Goal: Check status: Check status

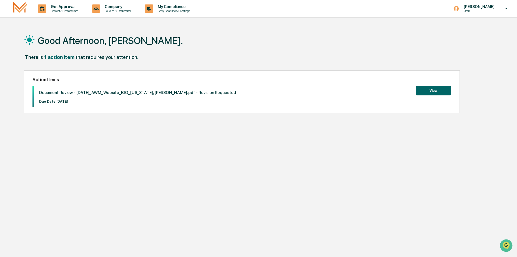
click at [428, 89] on button "View" at bounding box center [434, 90] width 36 height 9
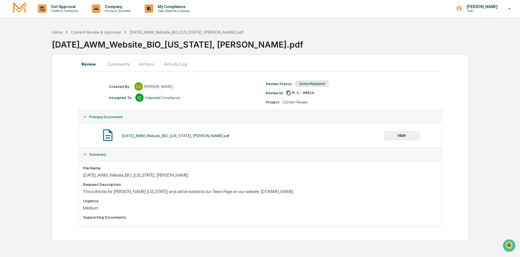
click at [120, 64] on button "Comments" at bounding box center [118, 63] width 31 height 13
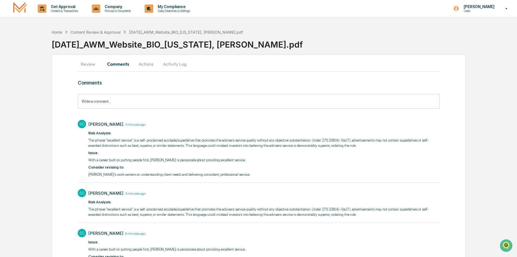
scroll to position [34, 0]
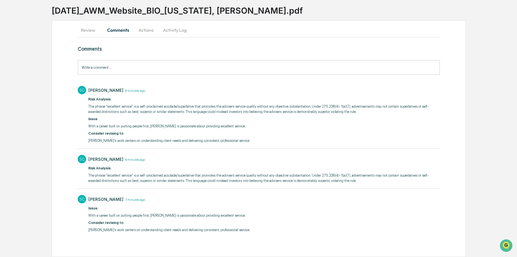
click at [148, 32] on button "Actions" at bounding box center [146, 29] width 25 height 13
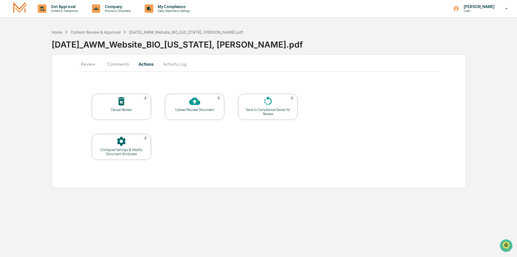
scroll to position [0, 0]
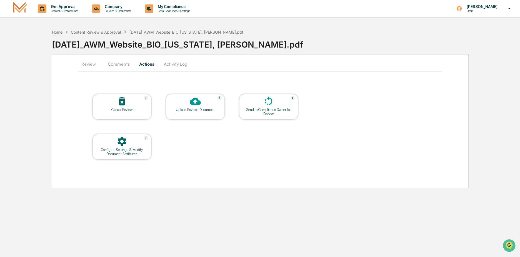
click at [175, 62] on button "Activity Log" at bounding box center [175, 63] width 33 height 13
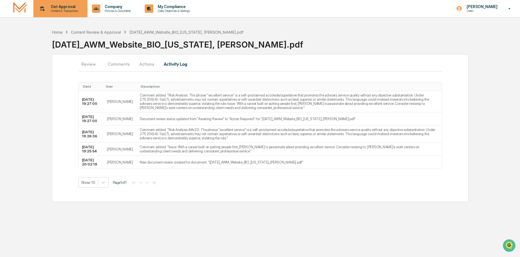
click at [66, 11] on p "Content & Transactions" at bounding box center [63, 11] width 34 height 4
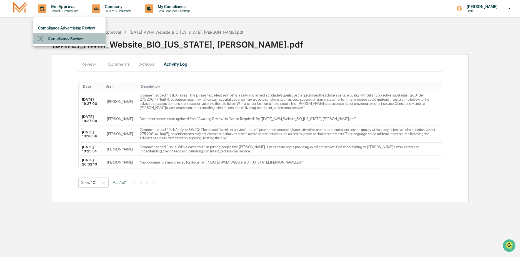
click at [56, 38] on li "Compliance Review" at bounding box center [69, 38] width 72 height 10
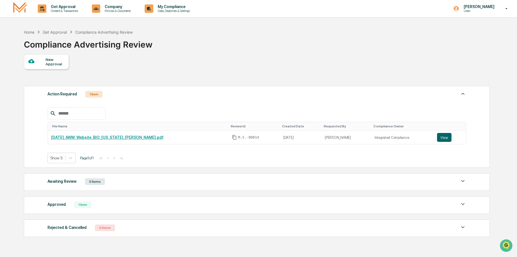
click at [81, 205] on div "1 Item" at bounding box center [82, 204] width 17 height 7
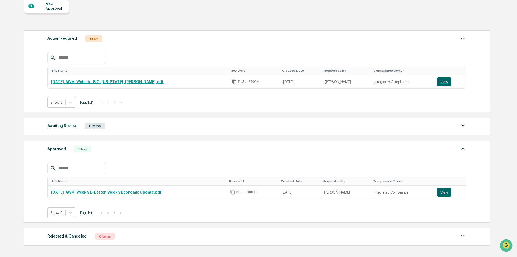
scroll to position [83, 0]
